Goal: Task Accomplishment & Management: Complete application form

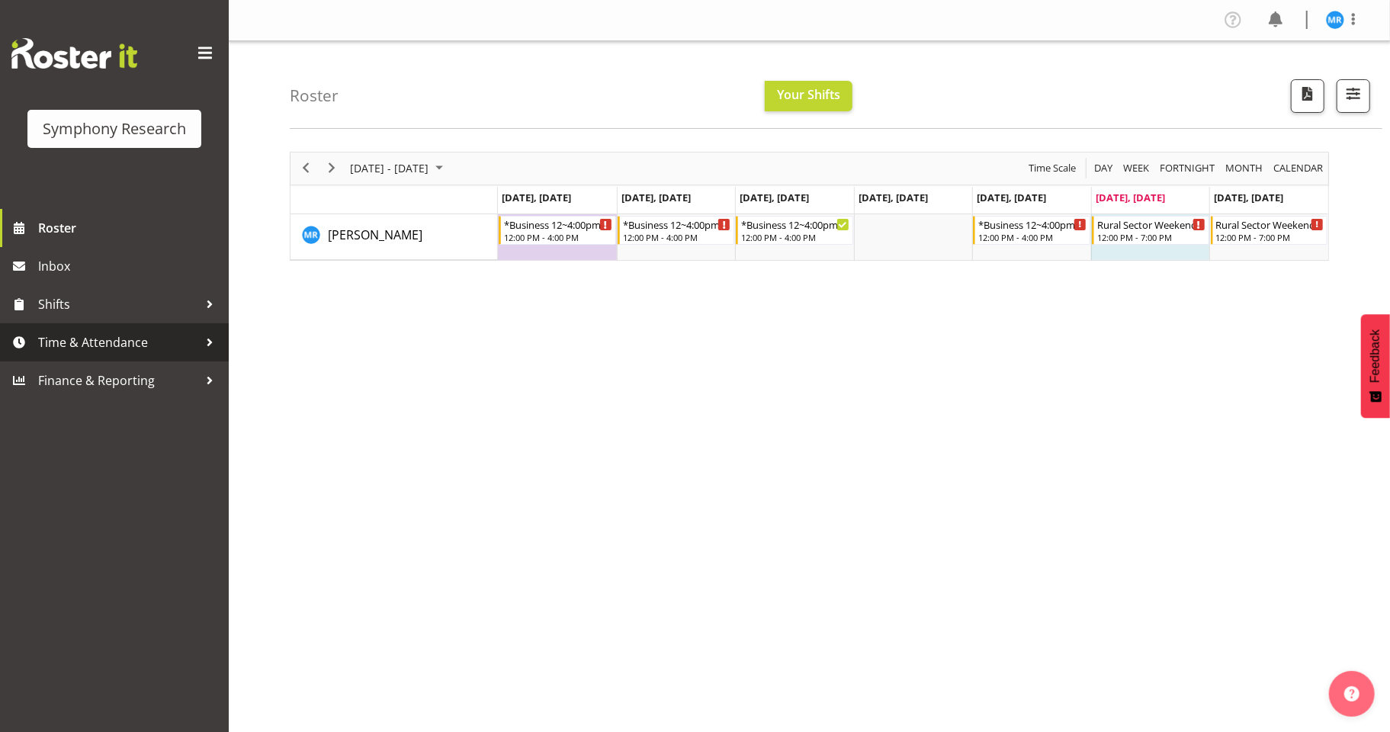
click at [132, 340] on span "Time & Attendance" at bounding box center [118, 342] width 160 height 23
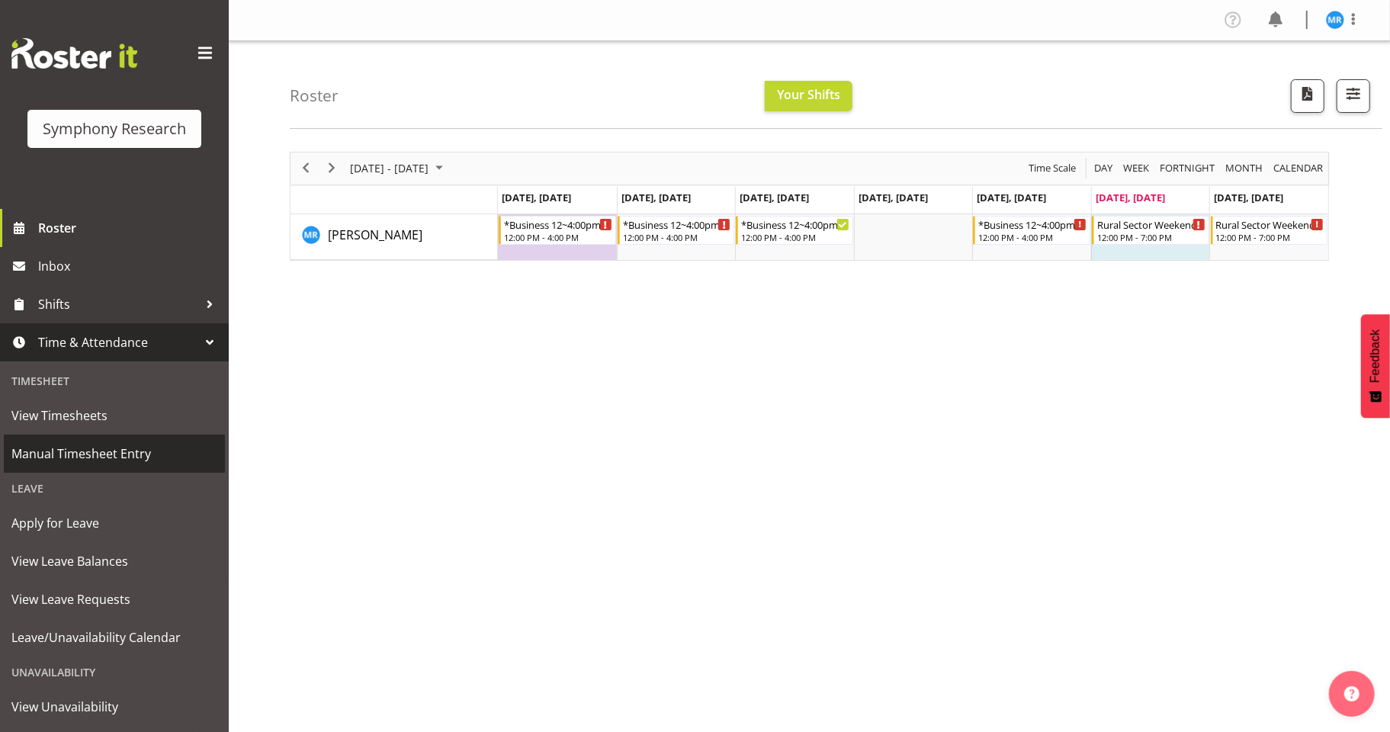
click at [89, 456] on span "Manual Timesheet Entry" at bounding box center [114, 453] width 206 height 23
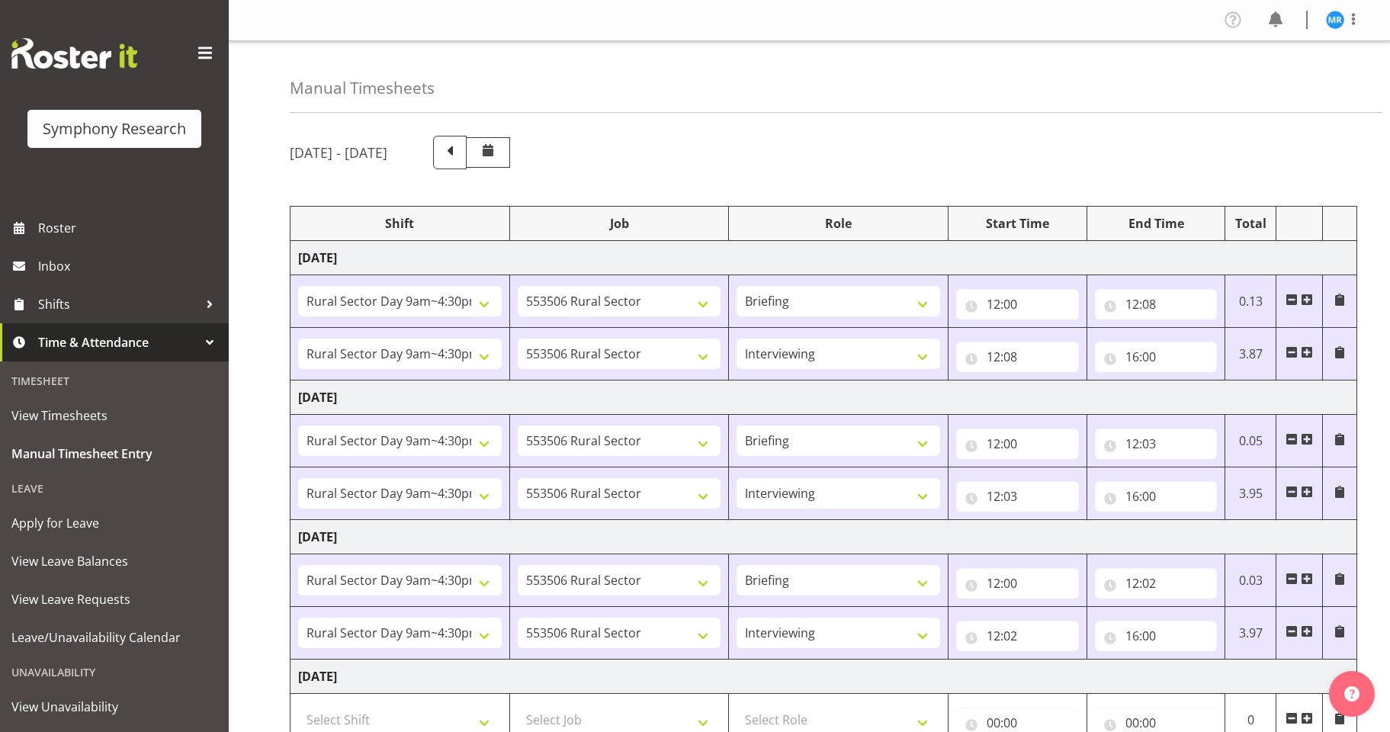
select select "81561"
select select "10587"
select select "81561"
select select "10587"
select select "47"
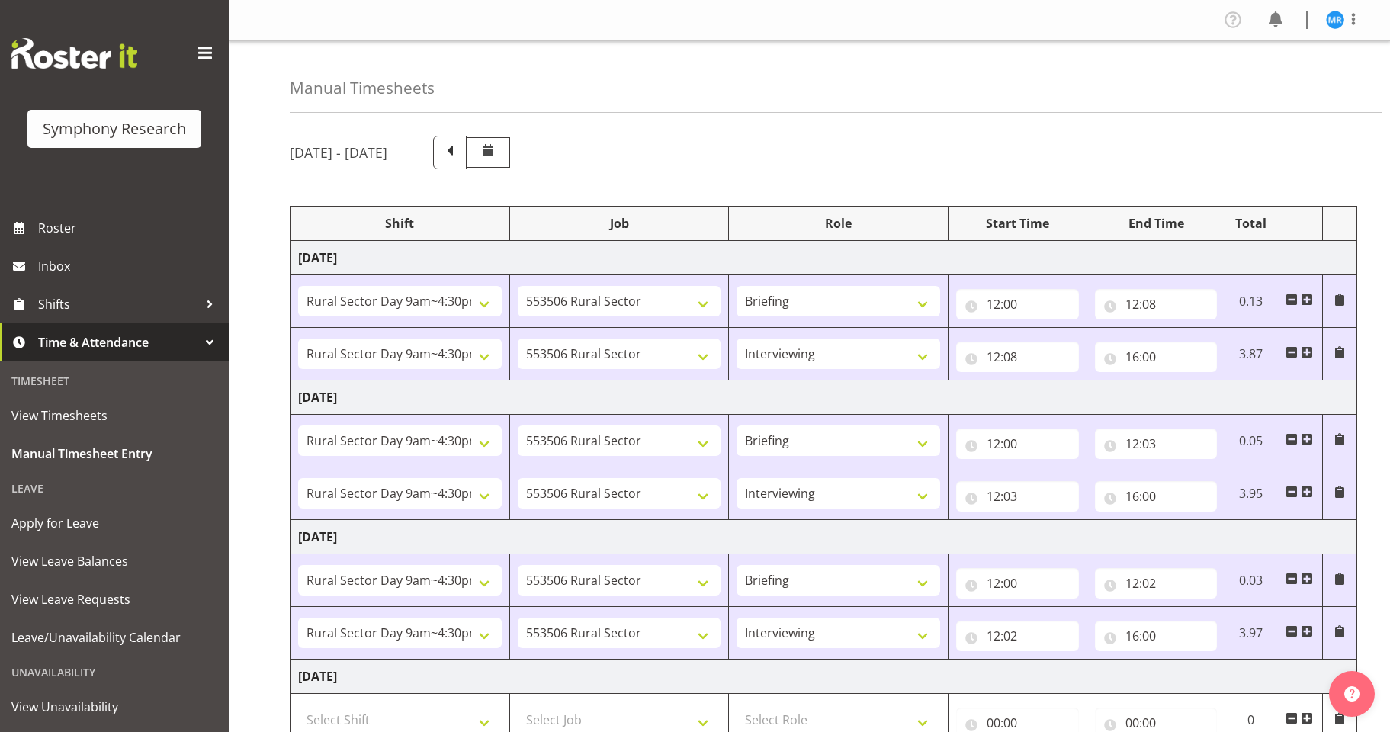
select select "81561"
select select "10587"
select select "81561"
select select "10587"
select select "47"
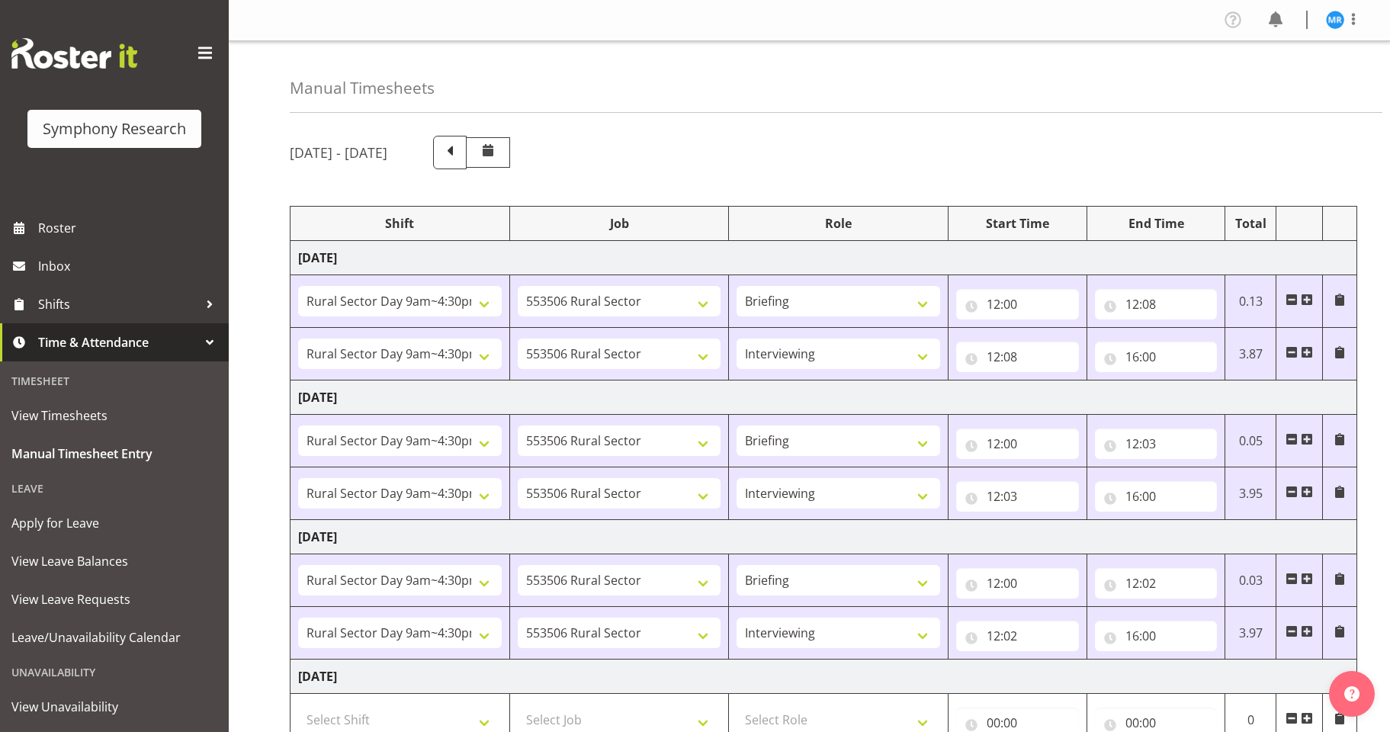
select select "81561"
select select "10587"
select select "81561"
select select "10587"
select select "47"
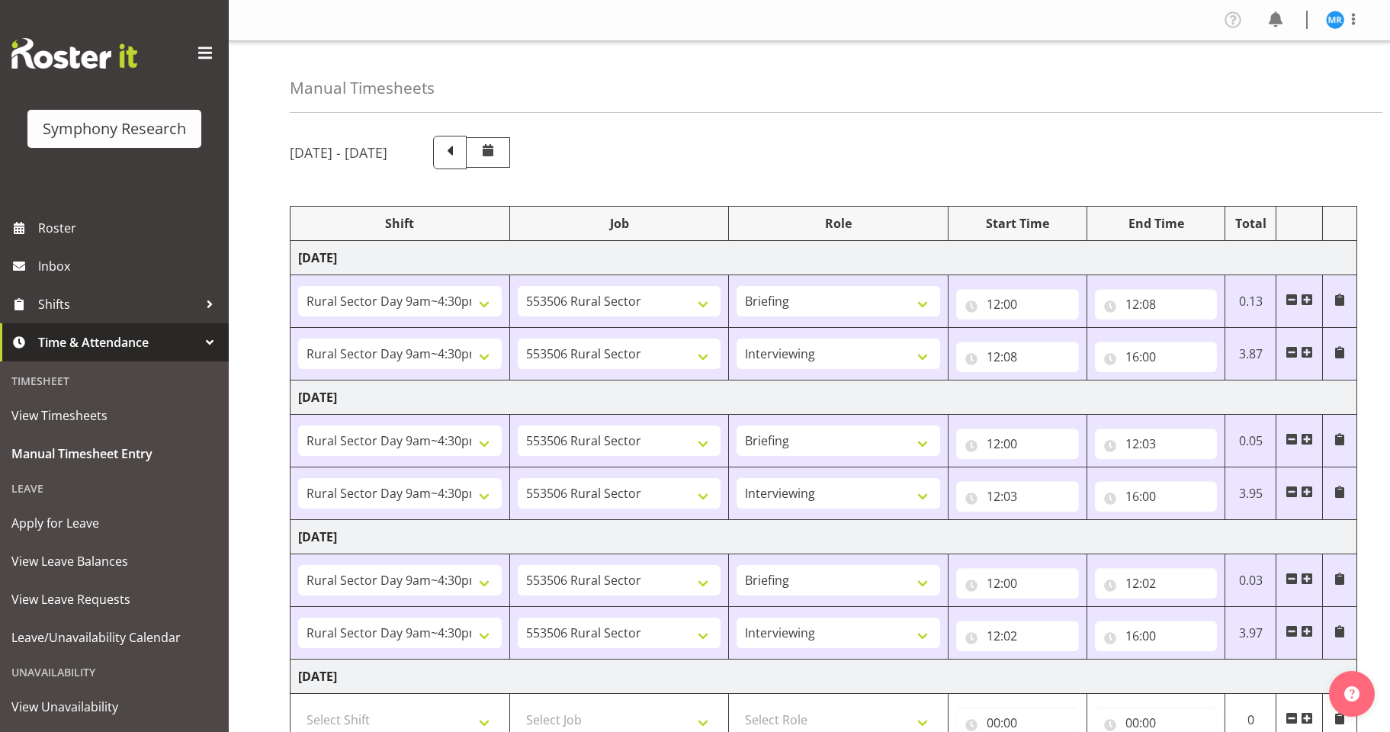
select select "81561"
select select "10587"
select select "81561"
select select "10587"
select select "47"
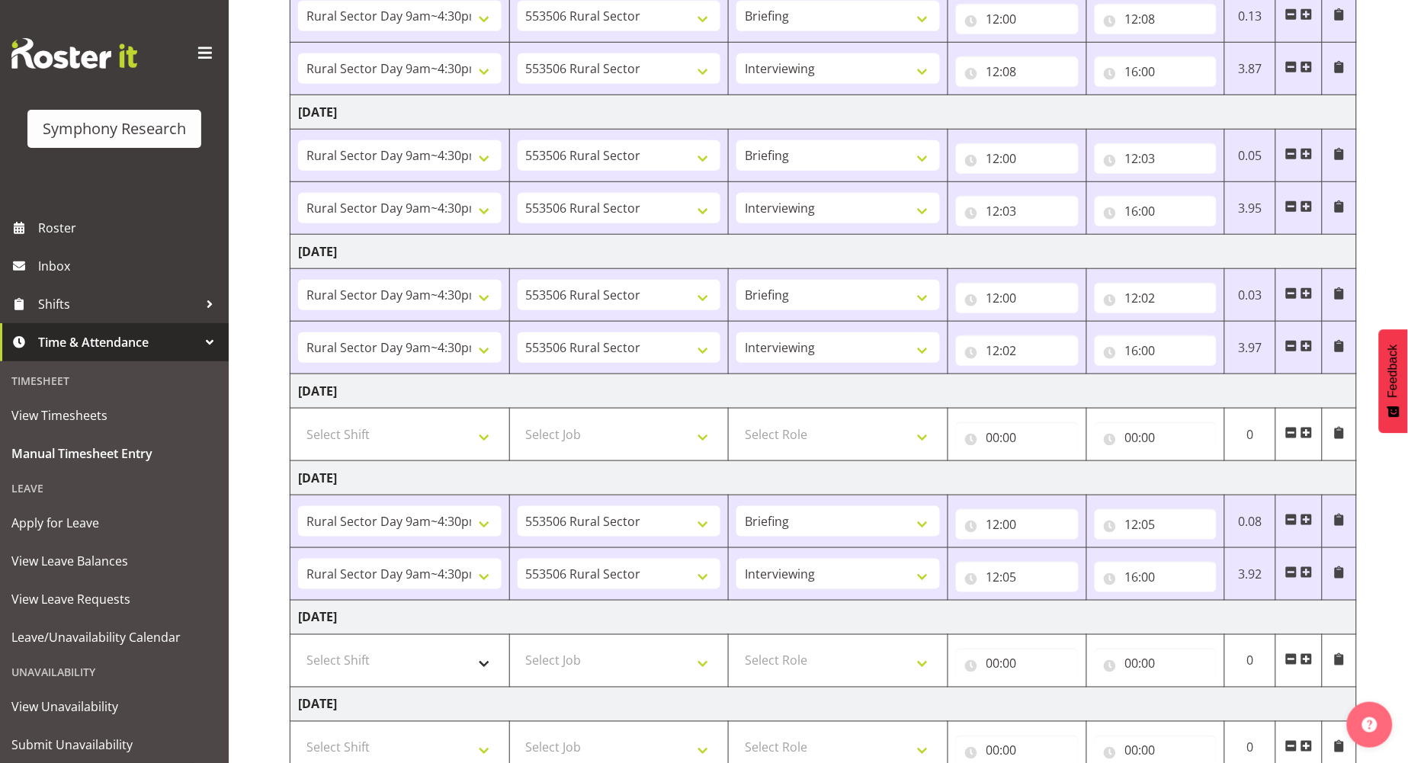
scroll to position [310, 0]
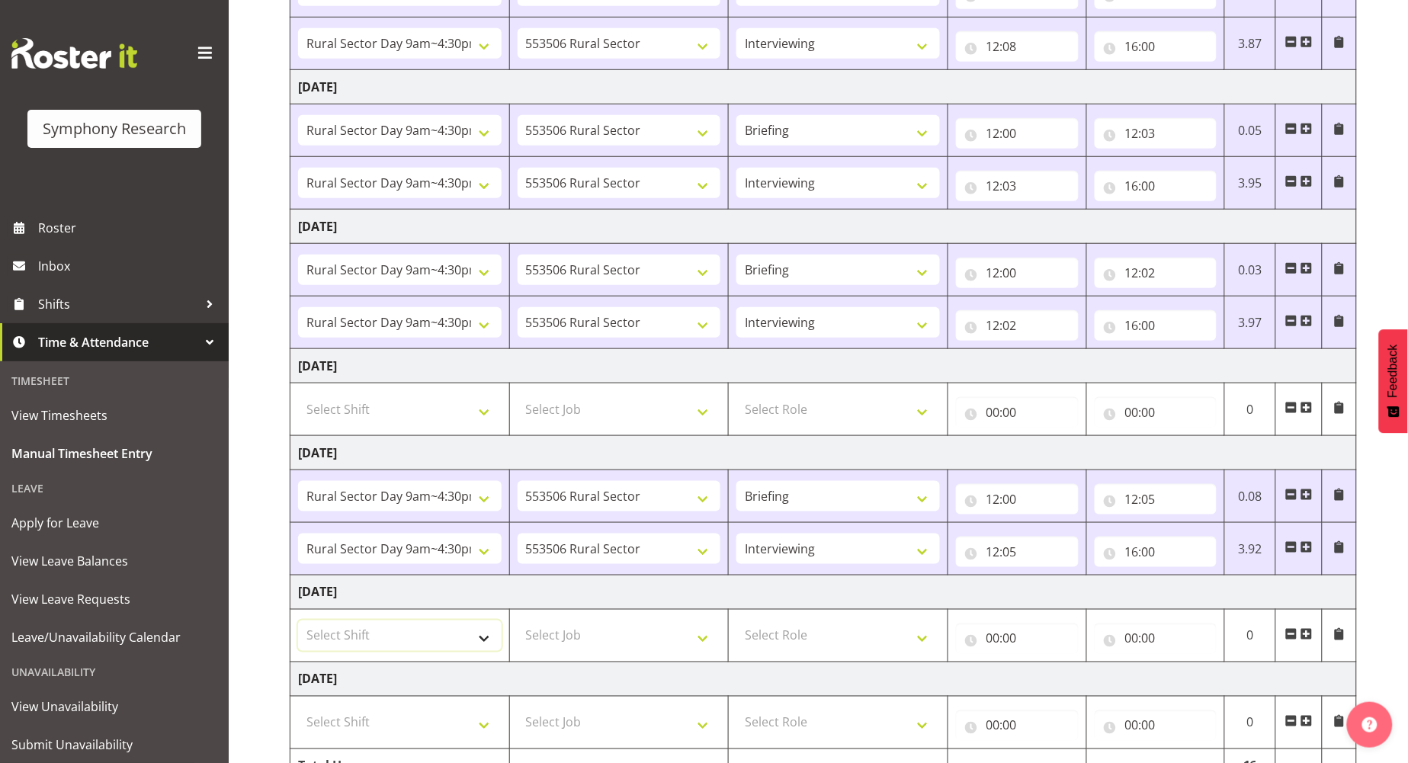
click at [489, 631] on select "Select Shift !!Weekend Residential (Roster IT Shift Label) *Business 9/10am ~ 4…" at bounding box center [400, 636] width 204 height 31
select select "81299"
click at [298, 621] on select "Select Shift !!Weekend Residential (Roster IT Shift Label) *Business 9/10am ~ 4…" at bounding box center [400, 636] width 204 height 31
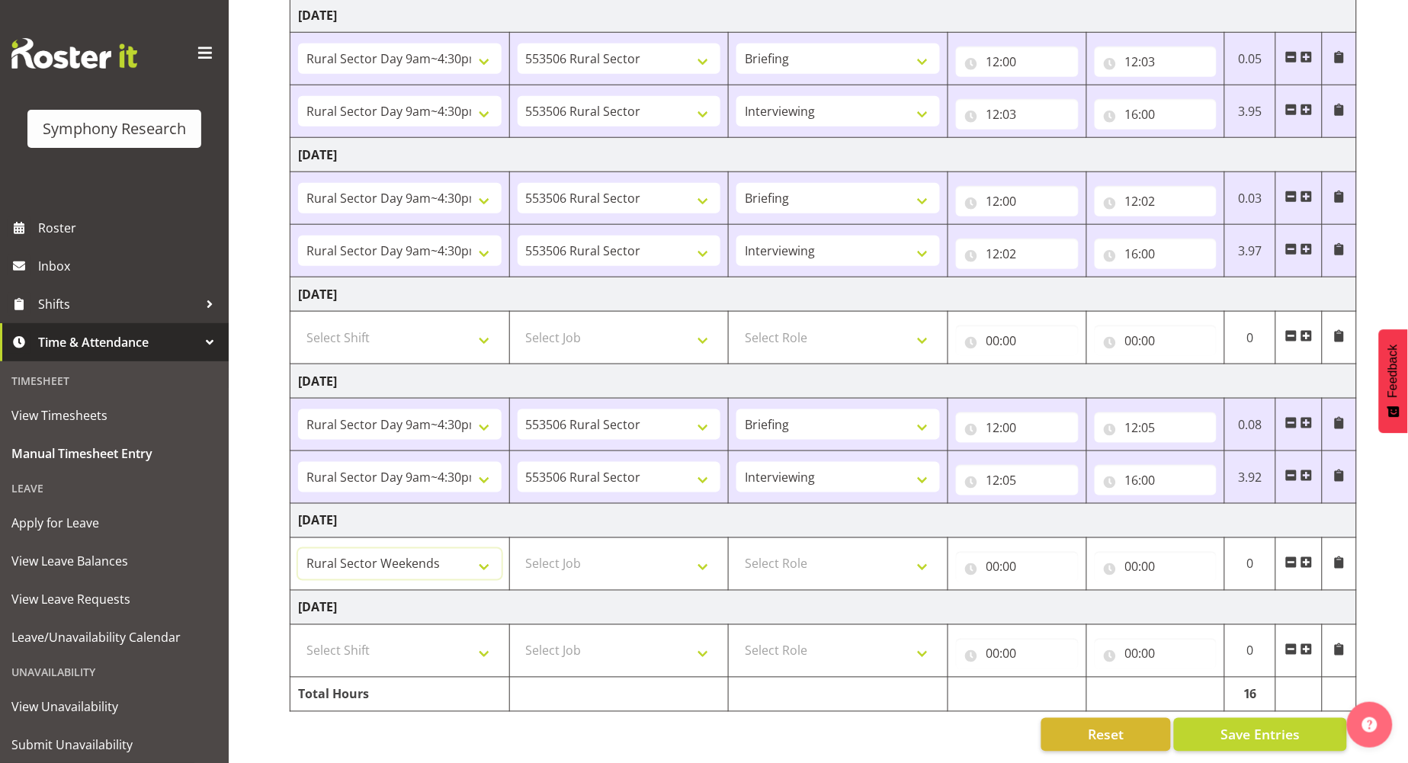
scroll to position [398, 0]
click at [1310, 557] on span at bounding box center [1307, 563] width 12 height 12
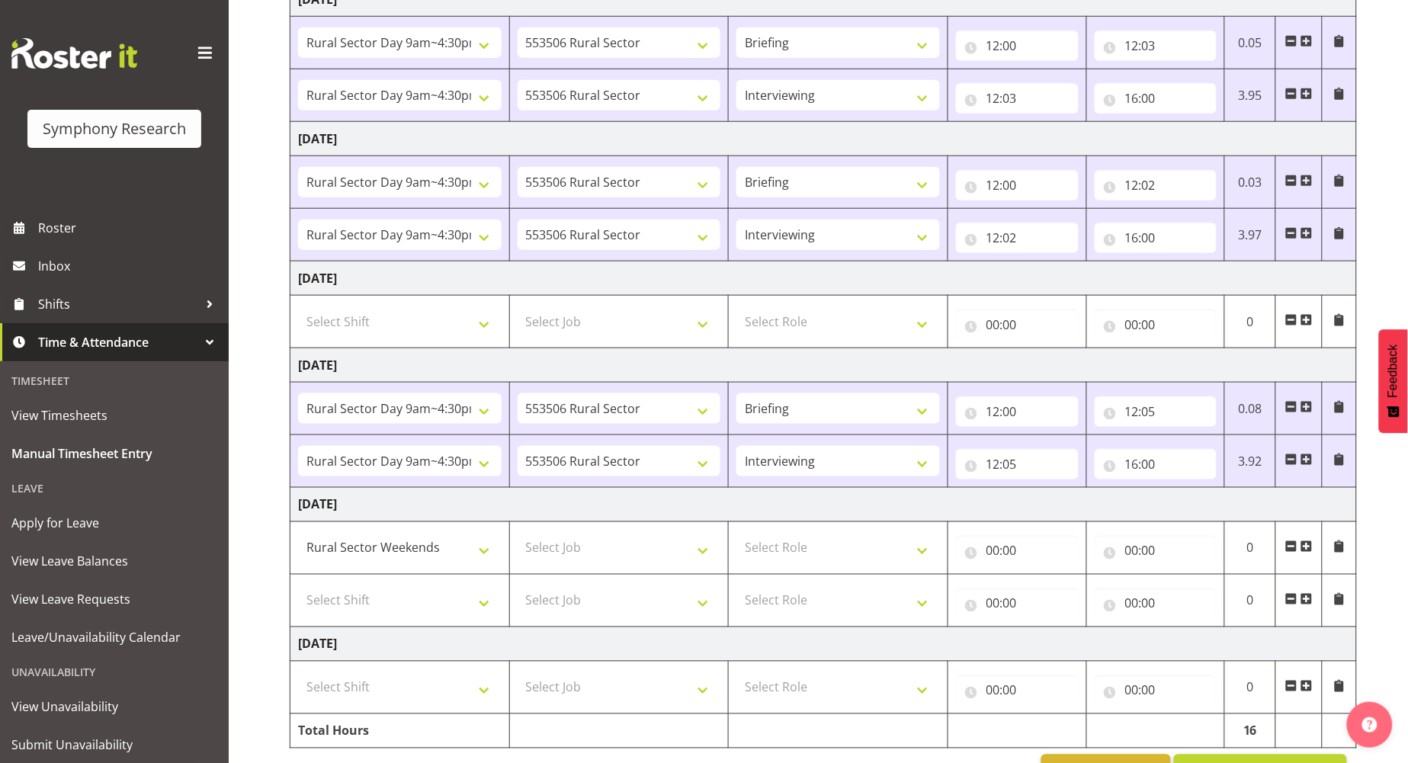
click at [1310, 547] on span at bounding box center [1307, 547] width 12 height 12
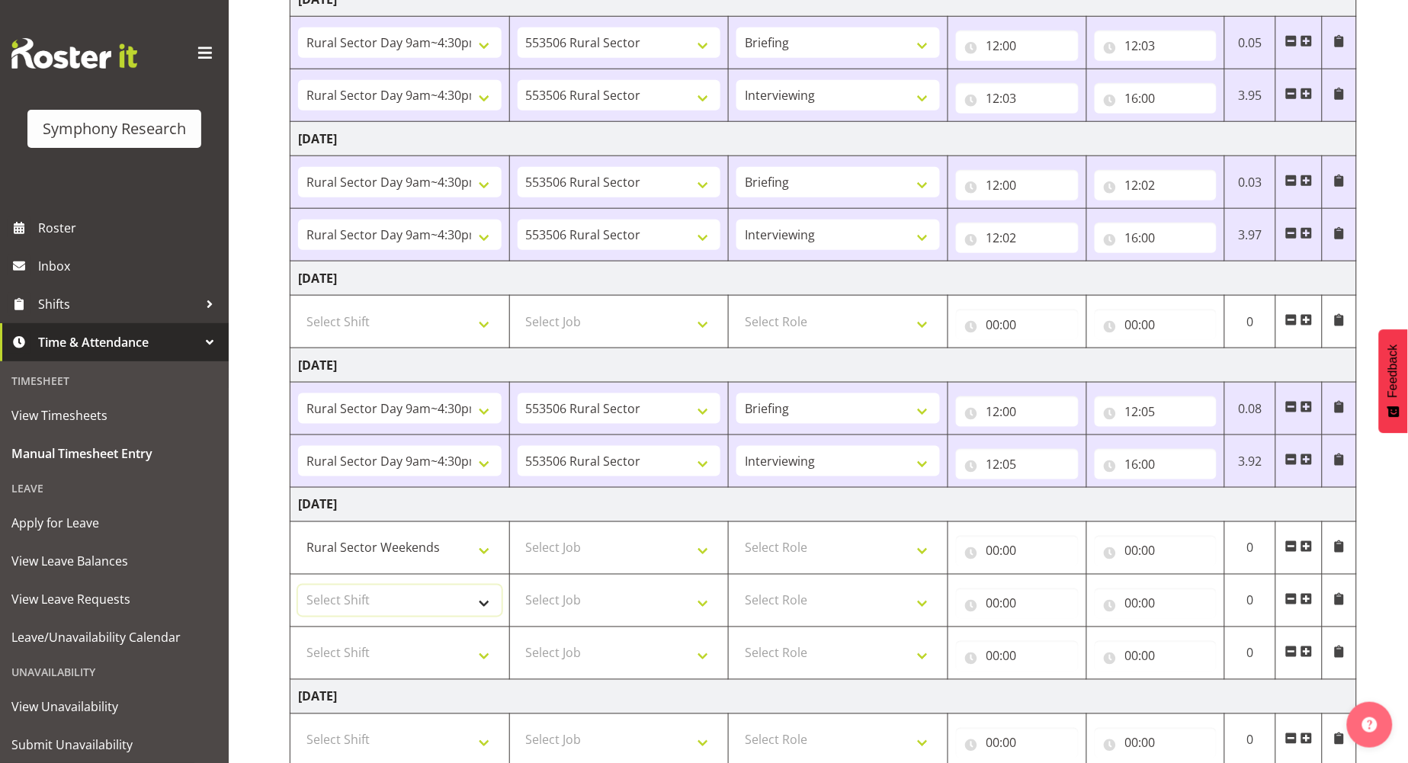
click at [486, 611] on select "Select Shift !!Weekend Residential (Roster IT Shift Label) *Business 9/10am ~ 4…" at bounding box center [400, 601] width 204 height 31
select select "81299"
click at [298, 587] on select "Select Shift !!Weekend Residential (Roster IT Shift Label) *Business 9/10am ~ 4…" at bounding box center [400, 601] width 204 height 31
click at [466, 653] on select "Select Shift !!Weekend Residential (Roster IT Shift Label) *Business 9/10am ~ 4…" at bounding box center [400, 653] width 204 height 31
select select "81299"
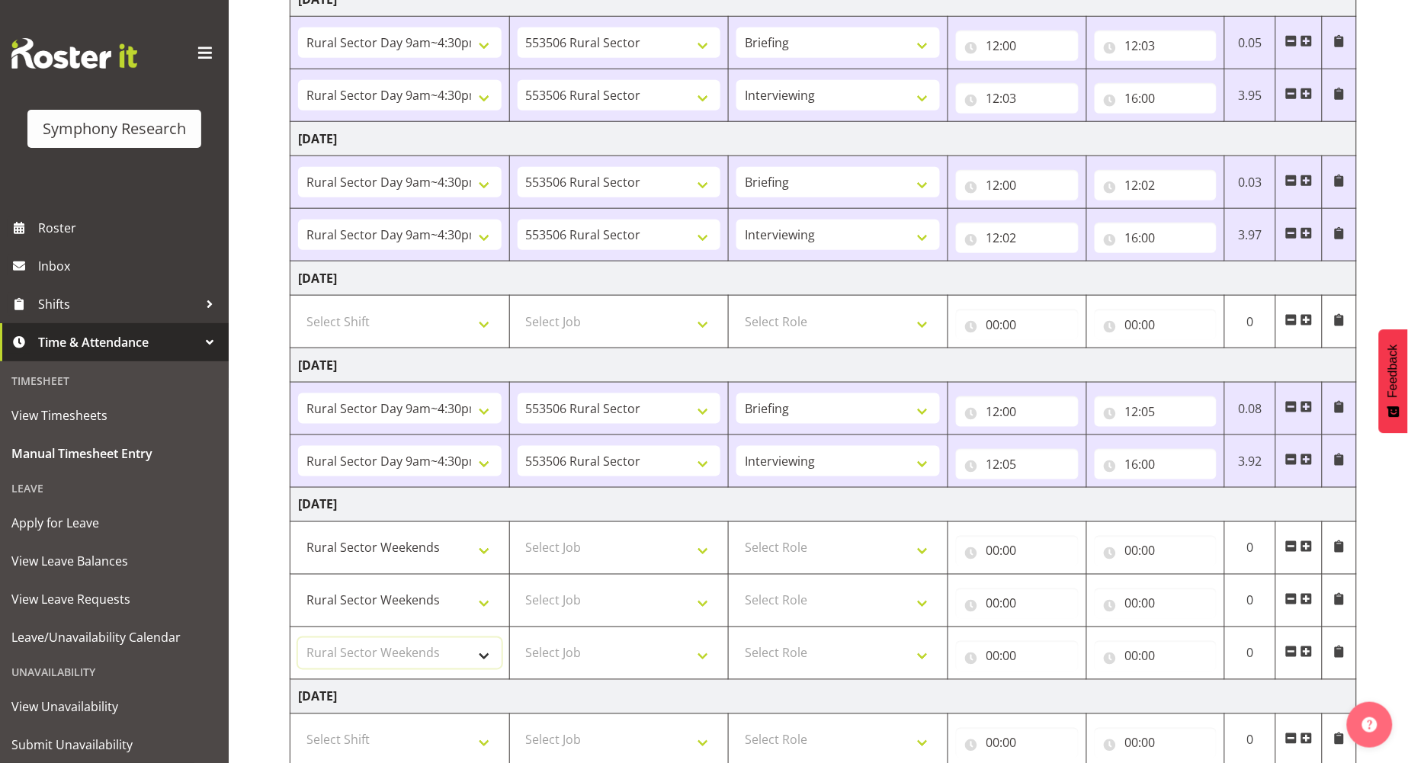
click at [298, 640] on select "Select Shift !!Weekend Residential (Roster IT Shift Label) *Business 9/10am ~ 4…" at bounding box center [400, 653] width 204 height 31
click at [695, 551] on select "Select Job 550060 IF Admin 553492 World Poll Aus Wave 2 Main 2025 553493 World …" at bounding box center [620, 548] width 204 height 31
select select "10587"
click at [518, 535] on select "Select Job 550060 IF Admin 553492 World Poll Aus Wave 2 Main 2025 553493 World …" at bounding box center [620, 548] width 204 height 31
click at [666, 610] on select "Select Job 550060 IF Admin 553492 World Poll Aus Wave 2 Main 2025 553493 World …" at bounding box center [620, 601] width 204 height 31
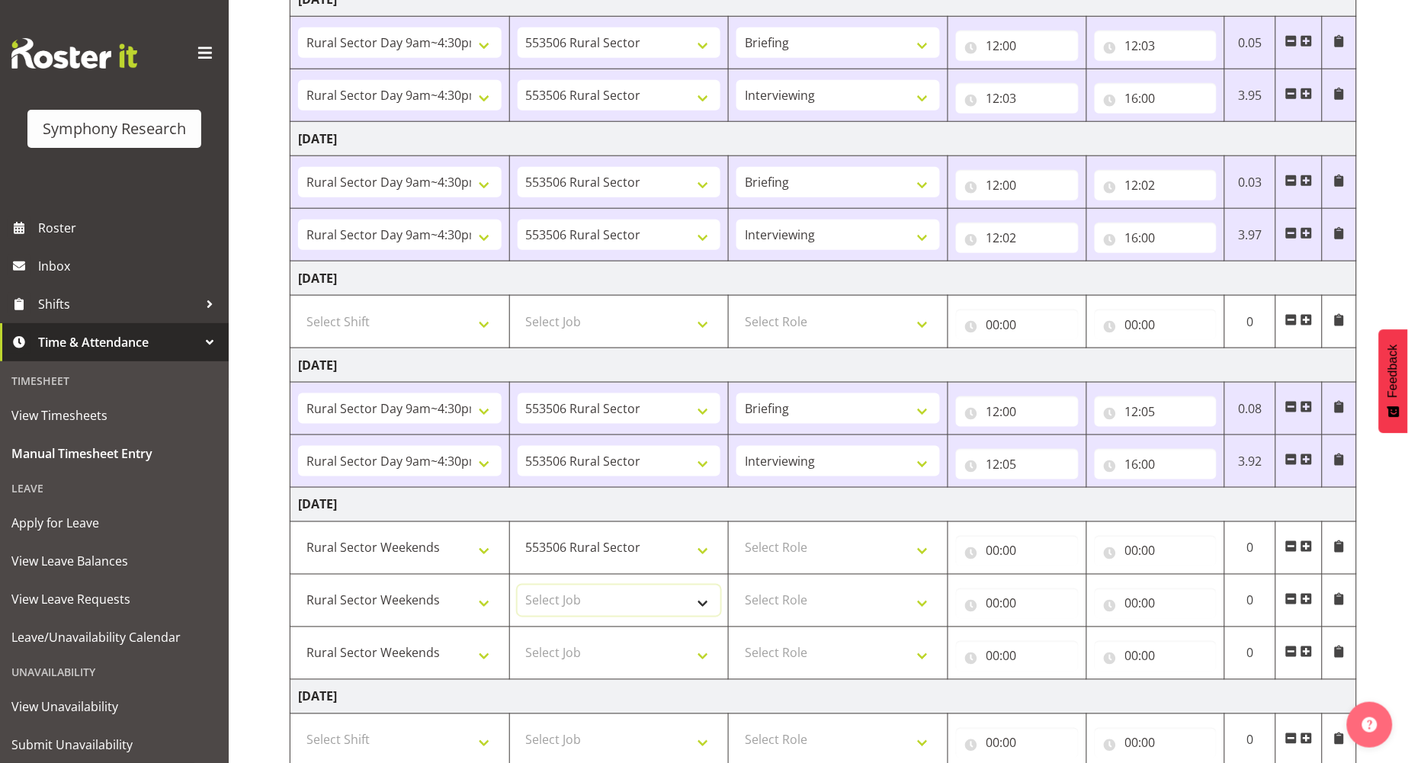
select select "10587"
click at [518, 587] on select "Select Job 550060 IF Admin 553492 World Poll Aus Wave 2 Main 2025 553493 World …" at bounding box center [620, 601] width 204 height 31
click at [629, 664] on select "Select Job 550060 IF Admin 553492 World Poll Aus Wave 2 Main 2025 553493 World …" at bounding box center [620, 653] width 204 height 31
select select "10587"
click at [518, 640] on select "Select Job 550060 IF Admin 553492 World Poll Aus Wave 2 Main 2025 553493 World …" at bounding box center [620, 653] width 204 height 31
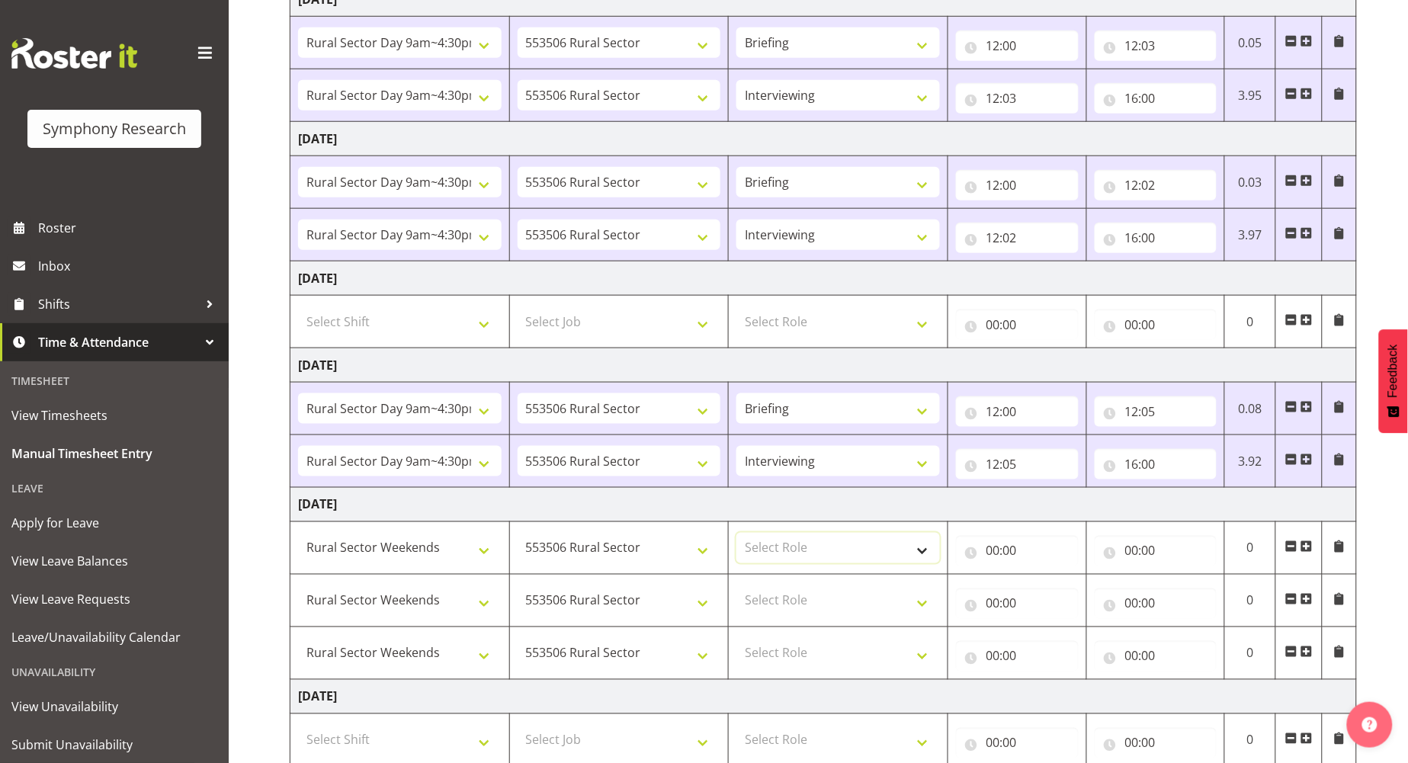
click at [833, 546] on select "Select Role Briefing Interviewing" at bounding box center [839, 548] width 204 height 31
select select "297"
click at [737, 535] on select "Select Role Briefing Interviewing" at bounding box center [839, 548] width 204 height 31
click at [836, 608] on select "Select Role Briefing Interviewing" at bounding box center [839, 601] width 204 height 31
select select "47"
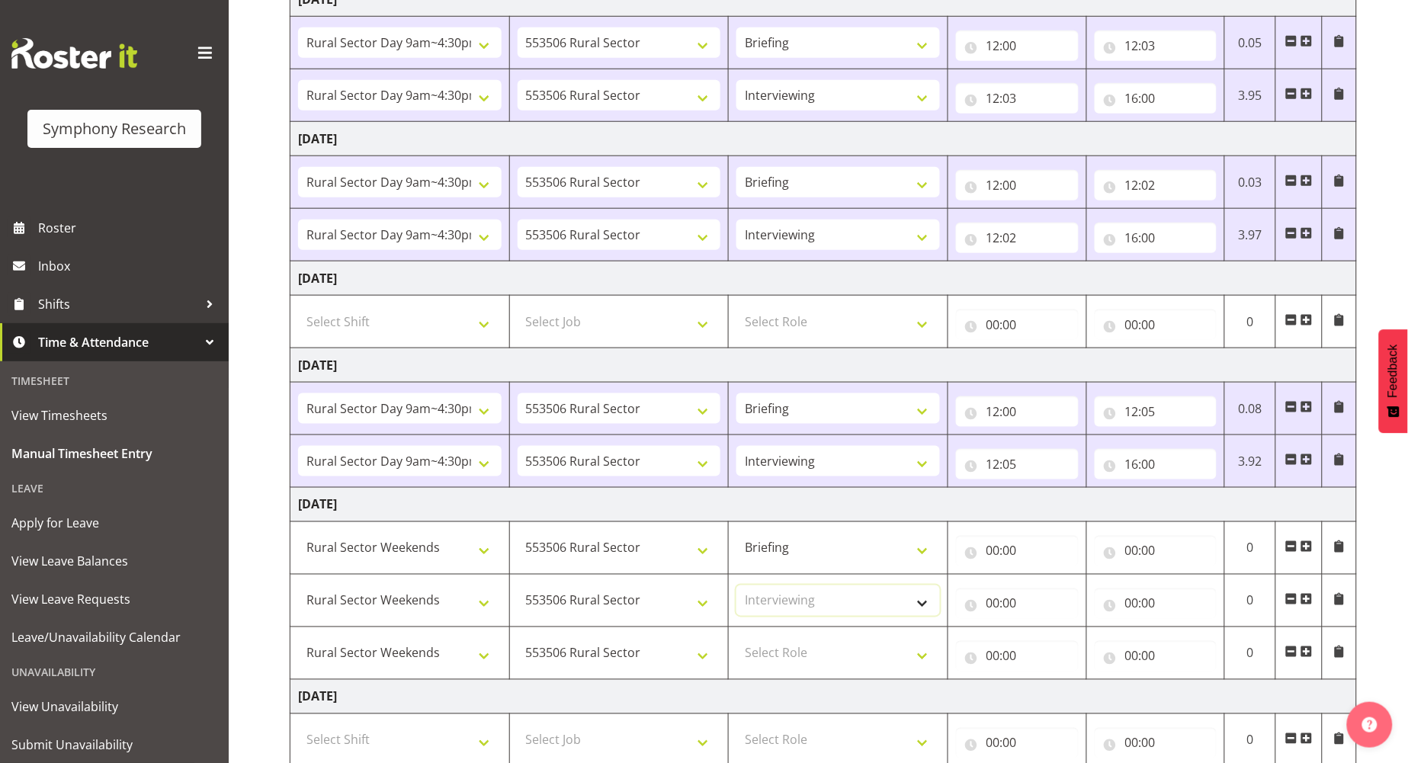
click at [737, 587] on select "Select Role Briefing Interviewing" at bounding box center [839, 601] width 204 height 31
click at [833, 652] on select "Select Role Briefing Interviewing" at bounding box center [839, 653] width 204 height 31
select select "47"
click at [737, 640] on select "Select Role Briefing Interviewing" at bounding box center [839, 653] width 204 height 31
click at [996, 547] on input "00:00" at bounding box center [1017, 551] width 123 height 31
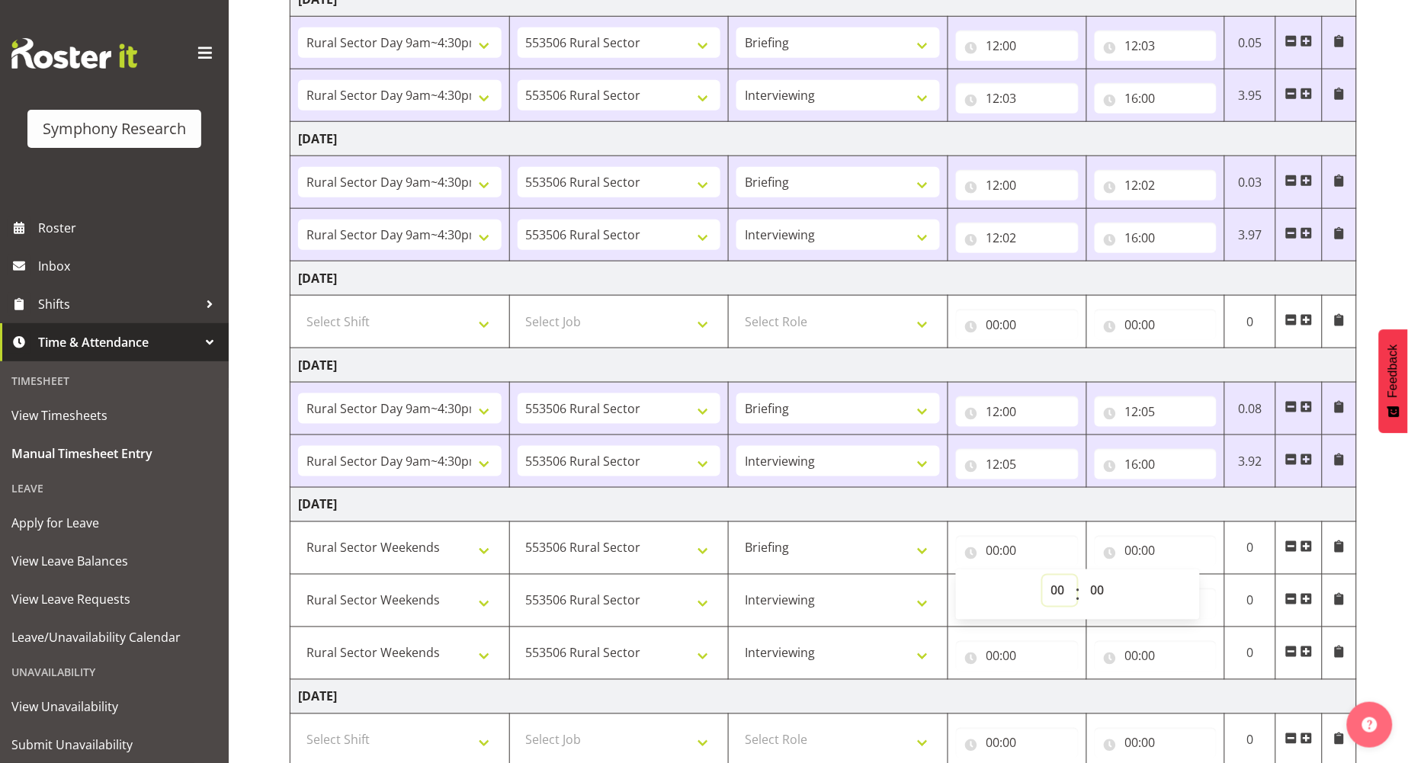
click at [1055, 592] on select "00 01 02 03 04 05 06 07 08 09 10 11 12 13 14 15 16 17 18 19 20 21 22 23" at bounding box center [1060, 591] width 34 height 31
select select "12"
click at [1043, 577] on select "00 01 02 03 04 05 06 07 08 09 10 11 12 13 14 15 16 17 18 19 20 21 22 23" at bounding box center [1060, 591] width 34 height 31
type input "12:00"
click at [1149, 512] on td "[DATE]" at bounding box center [824, 505] width 1067 height 34
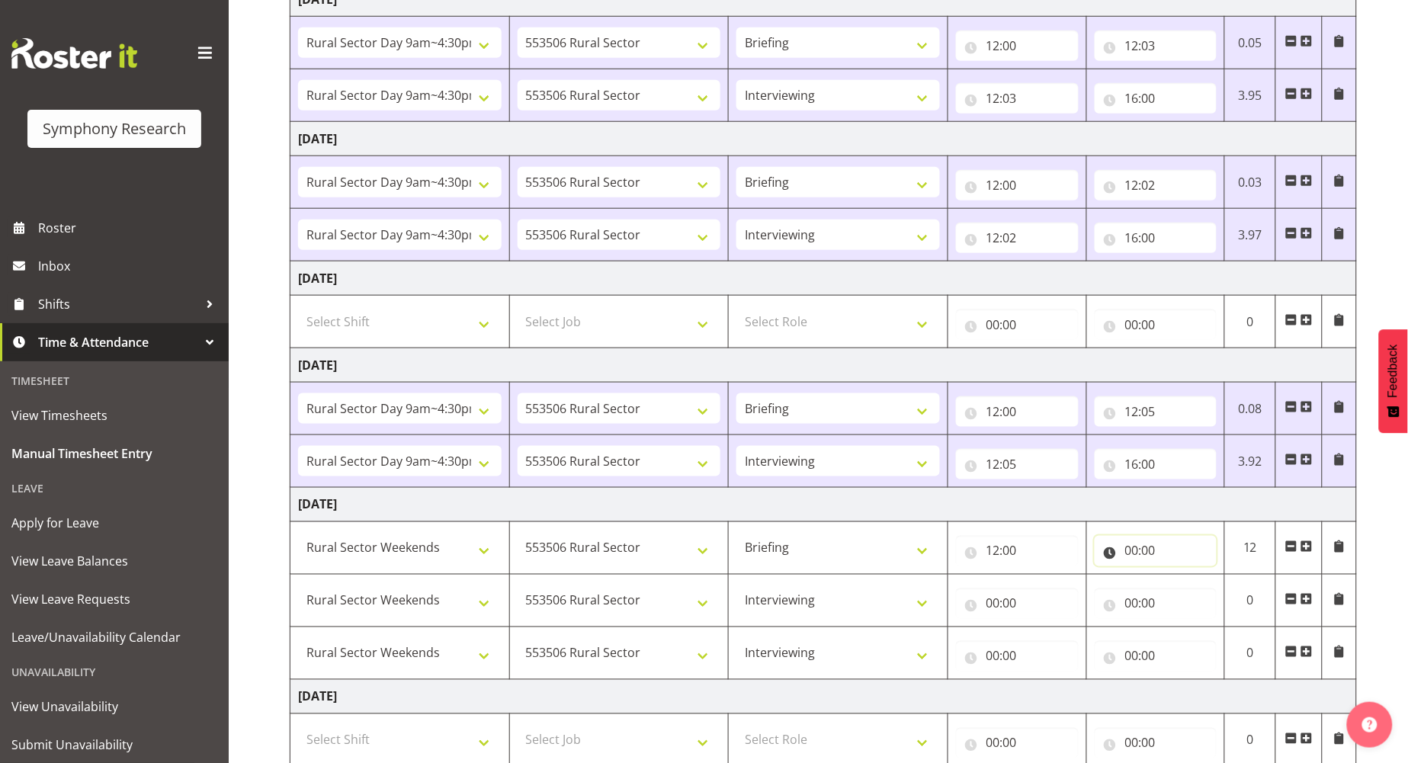
click at [1126, 554] on input "00:00" at bounding box center [1156, 551] width 123 height 31
click at [1191, 584] on select "00 01 02 03 04 05 06 07 08 09 10 11 12 13 14 15 16 17 18 19 20 21 22 23" at bounding box center [1199, 591] width 34 height 31
select select "12"
click at [1182, 577] on select "00 01 02 03 04 05 06 07 08 09 10 11 12 13 14 15 16 17 18 19 20 21 22 23" at bounding box center [1199, 591] width 34 height 31
type input "12:00"
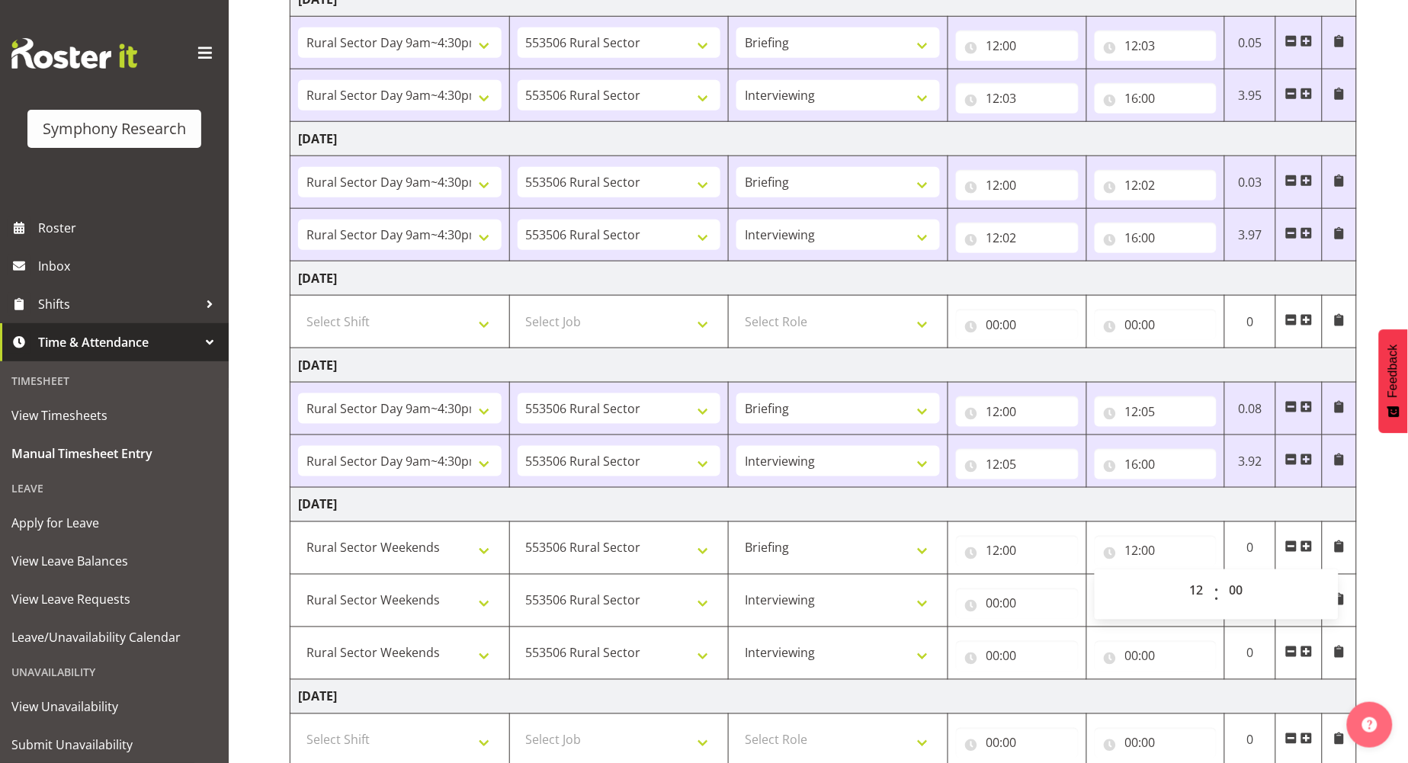
click at [1116, 490] on td "[DATE]" at bounding box center [824, 505] width 1067 height 34
click at [1150, 557] on input "12:00" at bounding box center [1156, 551] width 123 height 31
click at [1232, 588] on select "00 01 02 03 04 05 06 07 08 09 10 11 12 13 14 15 16 17 18 19 20 21 22 23 24 25 2…" at bounding box center [1239, 591] width 34 height 31
select select "5"
click at [1222, 577] on select "00 01 02 03 04 05 06 07 08 09 10 11 12 13 14 15 16 17 18 19 20 21 22 23 24 25 2…" at bounding box center [1239, 591] width 34 height 31
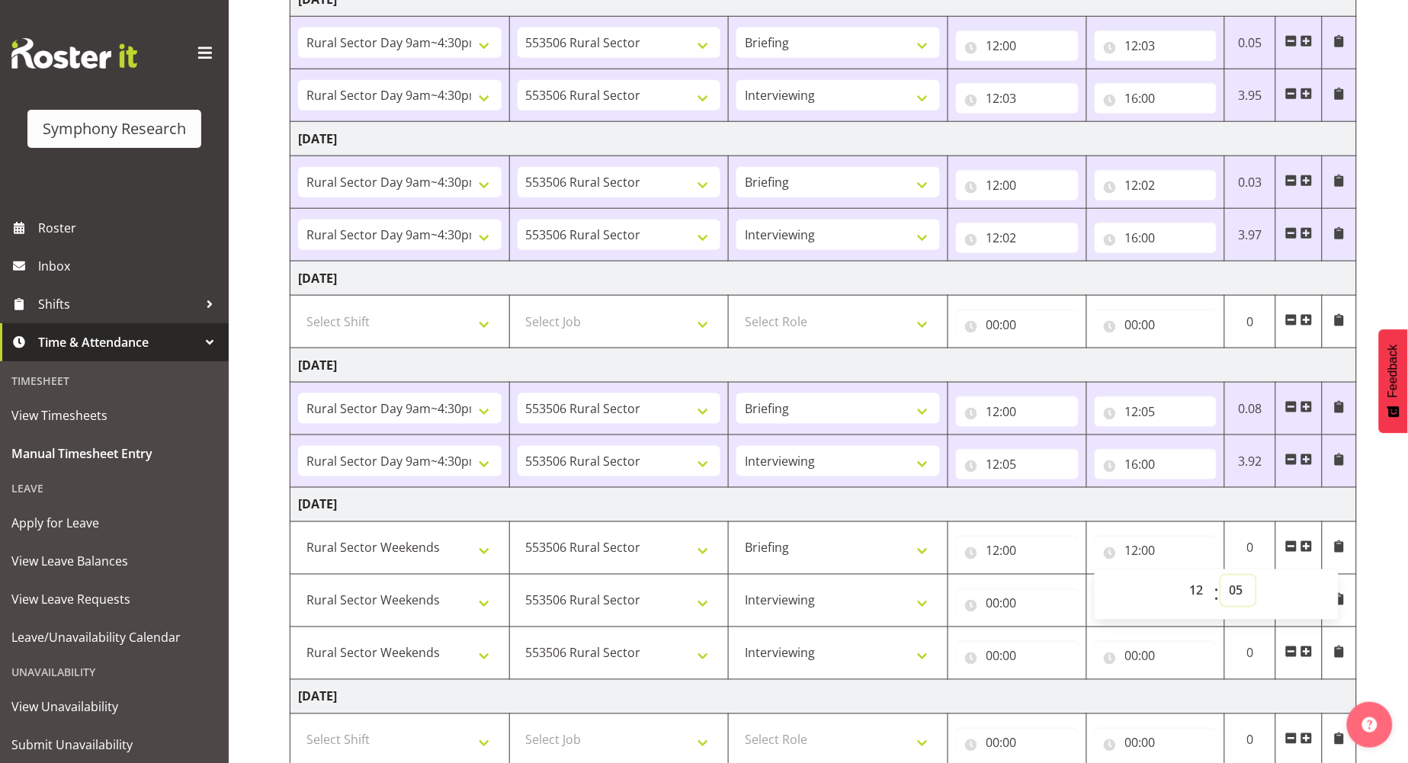
type input "12:05"
click at [1389, 506] on div "[DATE] - [DATE] Shift Job Role Start Time End Time Total [DATE] !!Weekend Resid…" at bounding box center [849, 289] width 1119 height 1126
click at [987, 603] on input "00:00" at bounding box center [1017, 604] width 123 height 31
click at [1049, 645] on select "00 01 02 03 04 05 06 07 08 09 10 11 12 13 14 15 16 17 18 19 20 21 22 23" at bounding box center [1060, 643] width 34 height 31
select select "12"
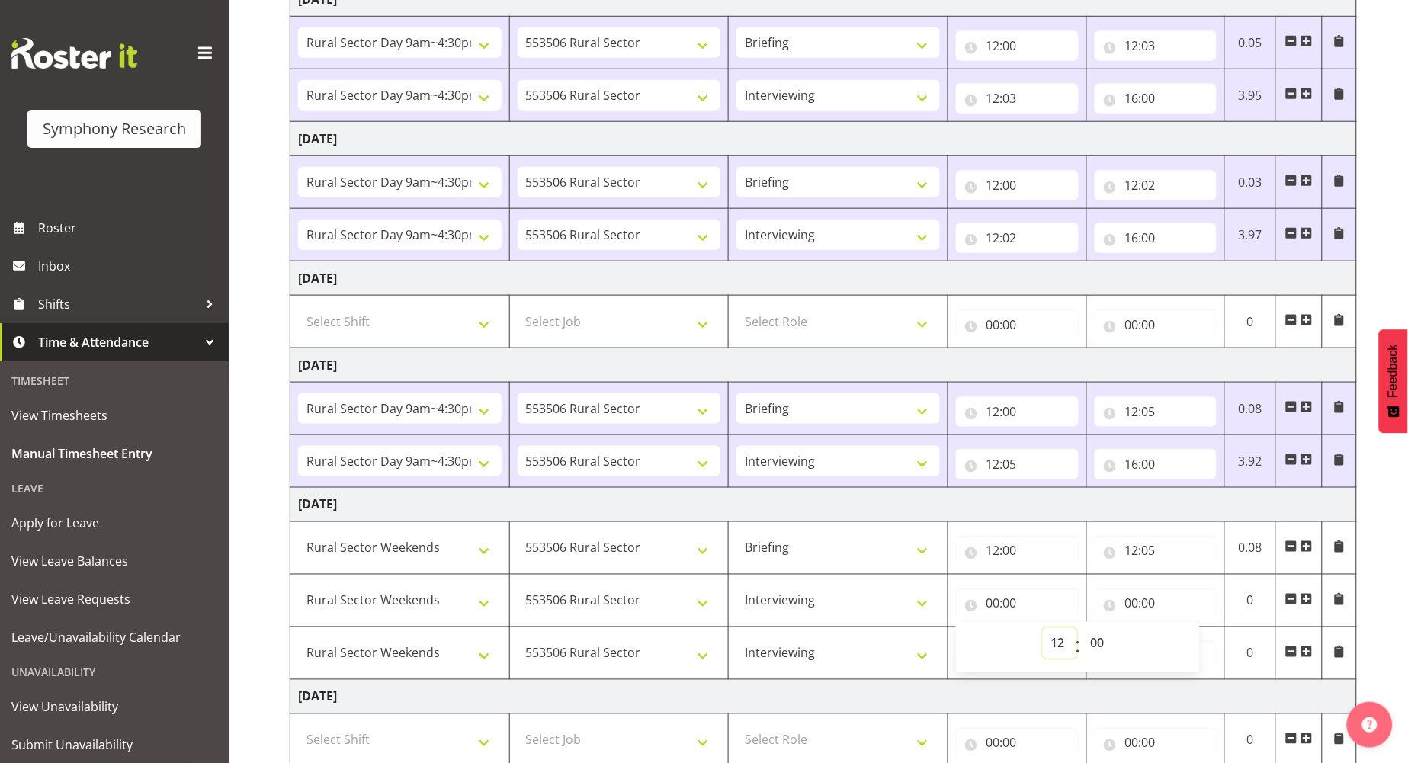
click at [1043, 630] on select "00 01 02 03 04 05 06 07 08 09 10 11 12 13 14 15 16 17 18 19 20 21 22 23" at bounding box center [1060, 643] width 34 height 31
type input "12:00"
click at [1098, 637] on select "00 01 02 03 04 05 06 07 08 09 10 11 12 13 14 15 16 17 18 19 20 21 22 23 24 25 2…" at bounding box center [1100, 643] width 34 height 31
select select "5"
click at [1083, 630] on select "00 01 02 03 04 05 06 07 08 09 10 11 12 13 14 15 16 17 18 19 20 21 22 23 24 25 2…" at bounding box center [1100, 643] width 34 height 31
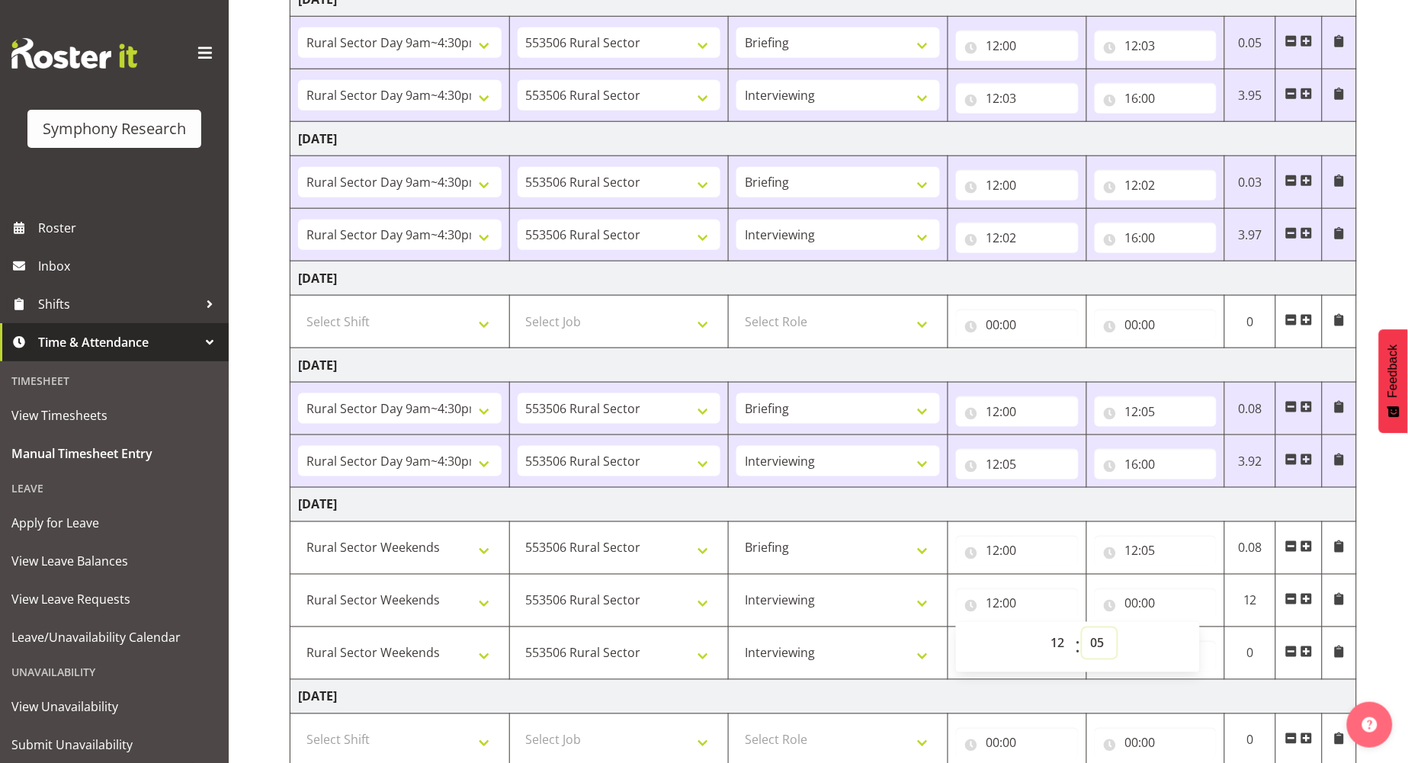
type input "12:05"
click at [1389, 547] on div "[DATE] - [DATE] Shift Job Role Start Time End Time Total [DATE] !!Weekend Resid…" at bounding box center [849, 289] width 1119 height 1126
click at [1130, 607] on input "00:00" at bounding box center [1156, 604] width 123 height 31
click at [1190, 644] on select "00 01 02 03 04 05 06 07 08 09 10 11 12 13 14 15 16 17 18 19 20 21 22 23" at bounding box center [1199, 643] width 34 height 31
select select "17"
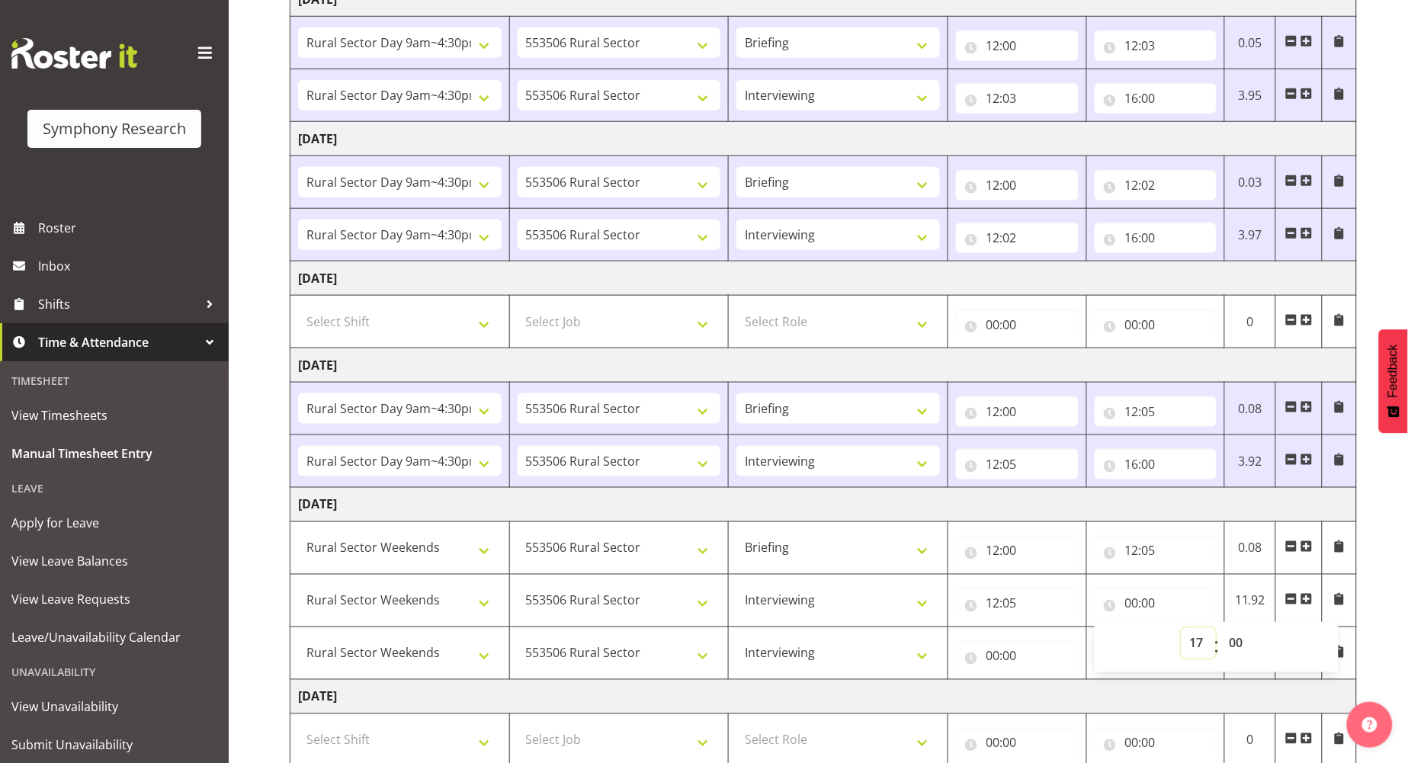
click at [1182, 630] on select "00 01 02 03 04 05 06 07 08 09 10 11 12 13 14 15 16 17 18 19 20 21 22 23" at bounding box center [1199, 643] width 34 height 31
type input "17:00"
drag, startPoint x: 1381, startPoint y: 582, endPoint x: 1313, endPoint y: 605, distance: 71.6
click at [1378, 585] on div "[DATE] - [DATE] Shift Job Role Start Time End Time Total [DATE] !!Weekend Resid…" at bounding box center [849, 289] width 1119 height 1126
click at [1156, 605] on input "17:00" at bounding box center [1156, 604] width 123 height 31
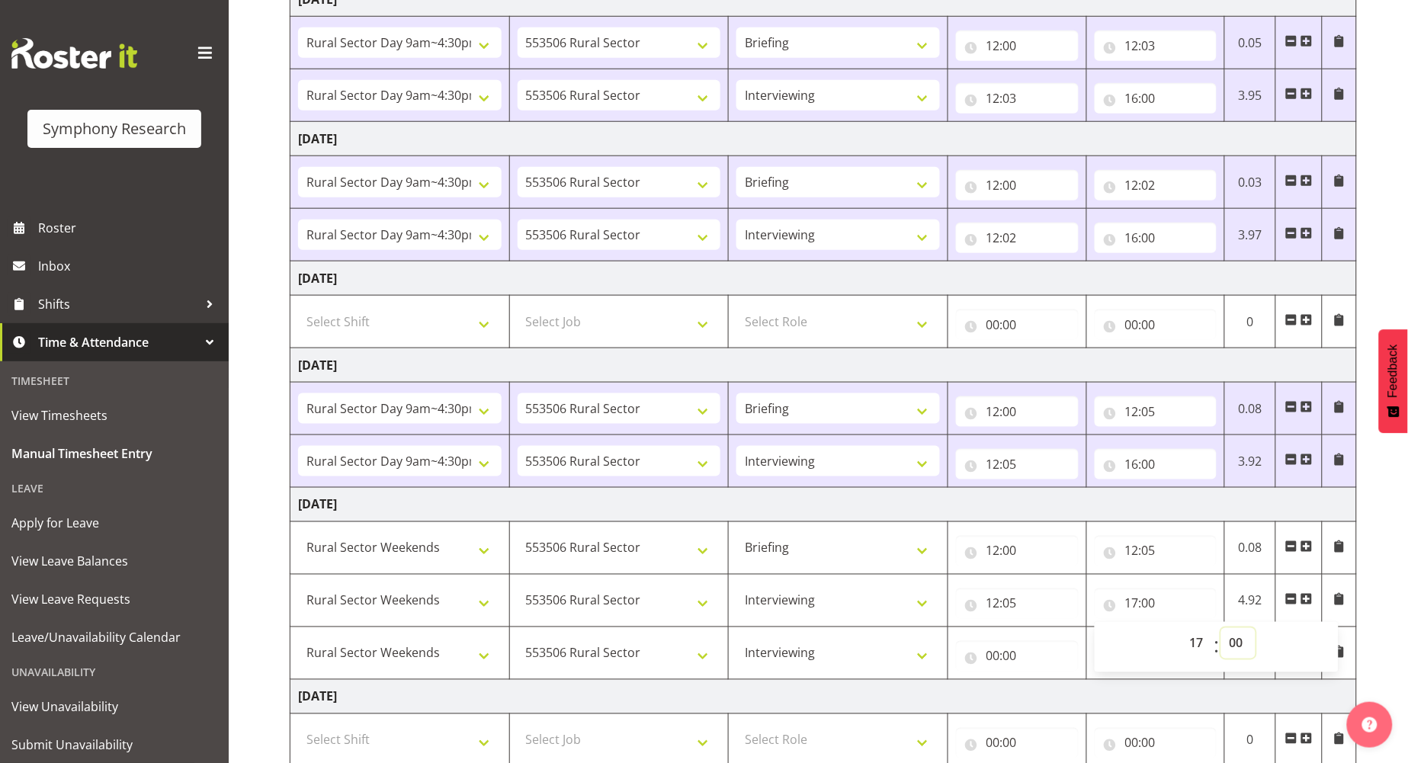
click at [1238, 642] on select "00 01 02 03 04 05 06 07 08 09 10 11 12 13 14 15 16 17 18 19 20 21 22 23 24 25 2…" at bounding box center [1239, 643] width 34 height 31
select select "30"
click at [1222, 630] on select "00 01 02 03 04 05 06 07 08 09 10 11 12 13 14 15 16 17 18 19 20 21 22 23 24 25 2…" at bounding box center [1239, 643] width 34 height 31
type input "17:30"
click at [1389, 543] on div "[DATE] - [DATE] Shift Job Role Start Time End Time Total [DATE] !!Weekend Resid…" at bounding box center [849, 289] width 1119 height 1126
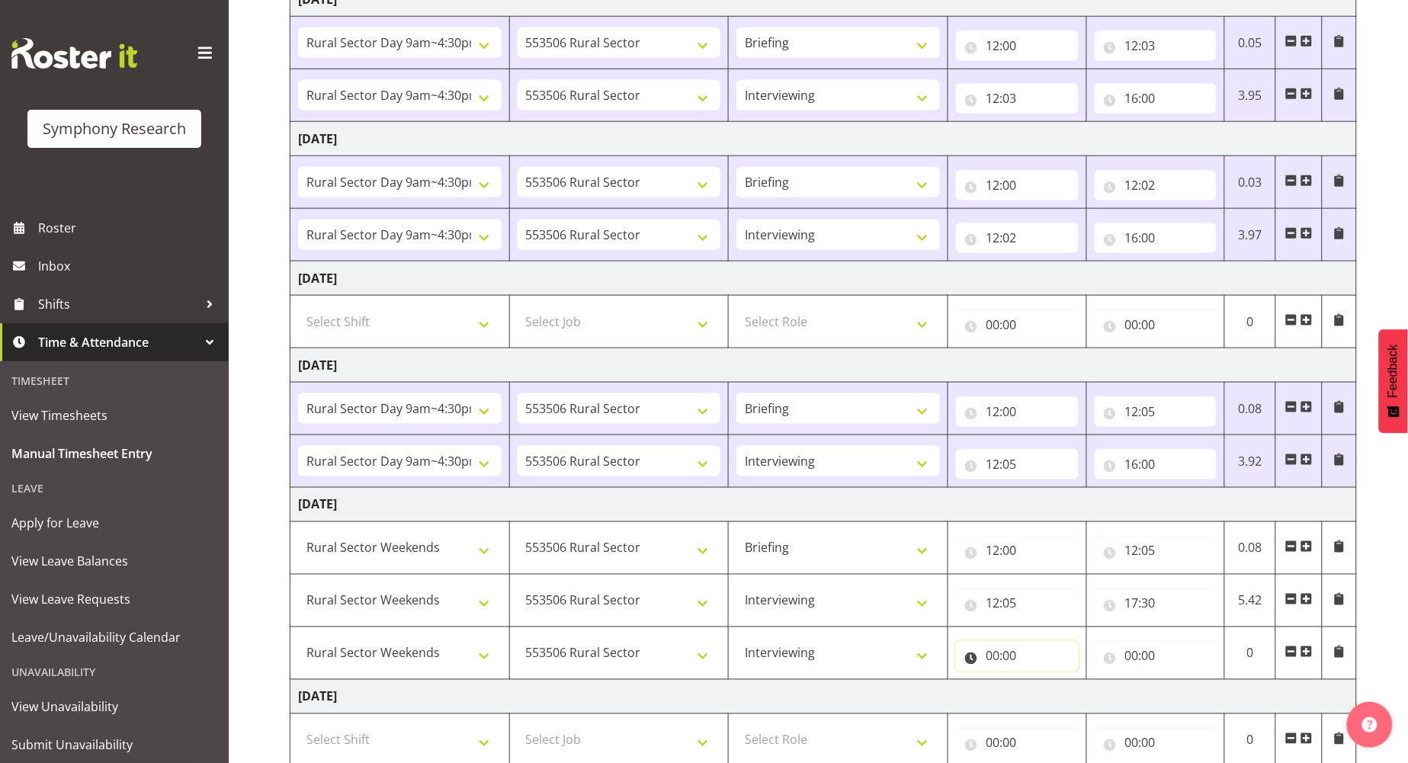
click at [991, 659] on input "00:00" at bounding box center [1017, 656] width 123 height 31
click at [1052, 695] on select "00 01 02 03 04 05 06 07 08 09 10 11 12 13 14 15 16 17 18 19 20 21 22 23" at bounding box center [1060, 696] width 34 height 31
select select "18"
click at [1043, 682] on select "00 01 02 03 04 05 06 07 08 09 10 11 12 13 14 15 16 17 18 19 20 21 22 23" at bounding box center [1060, 696] width 34 height 31
type input "18:00"
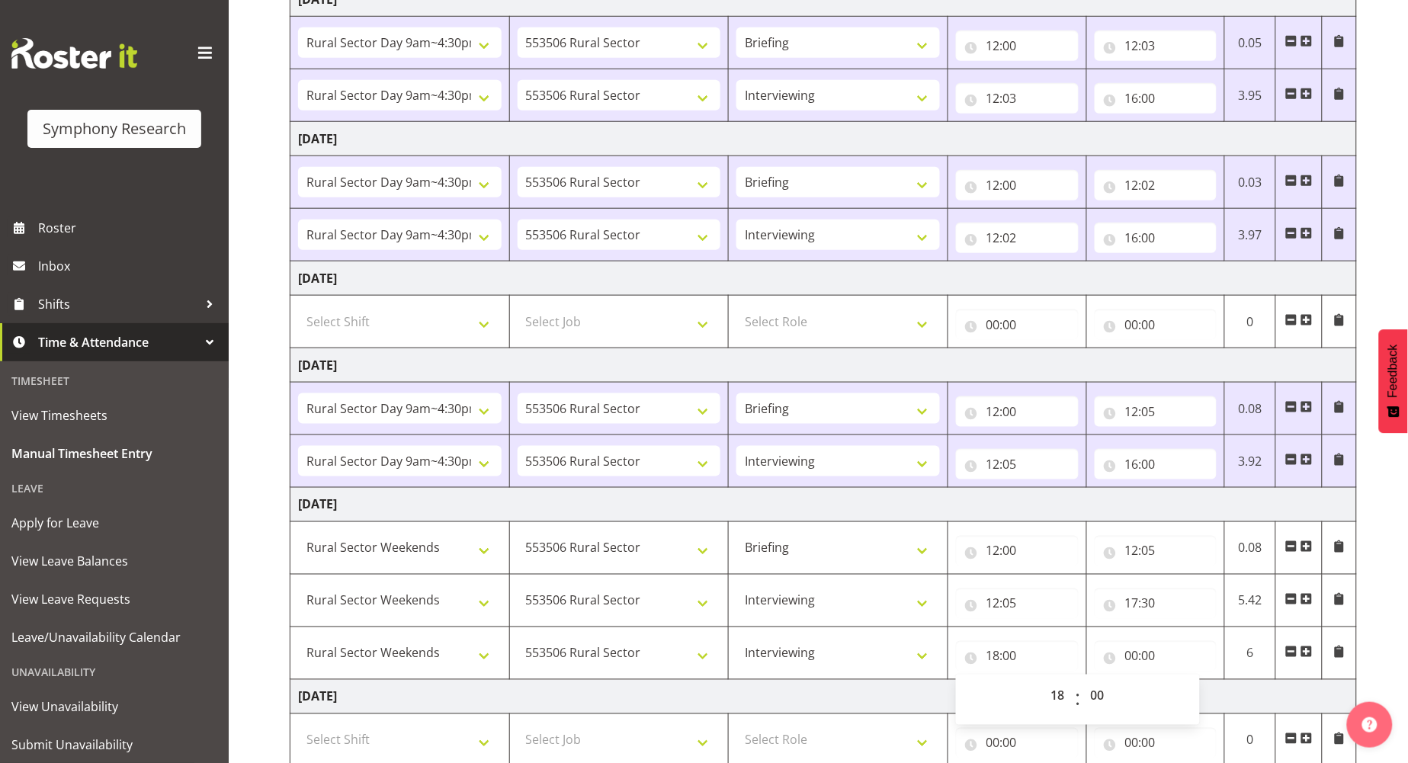
drag, startPoint x: 1199, startPoint y: 631, endPoint x: 1150, endPoint y: 656, distance: 54.6
click at [1198, 633] on td "00:00 00 01 02 03 04 05 06 07 08 09 10 11 12 13 14 15 16 17 18 19 20 21 22 23 :…" at bounding box center [1156, 654] width 139 height 53
click at [1130, 658] on input "00:00" at bounding box center [1156, 656] width 123 height 31
click at [1193, 696] on select "00 01 02 03 04 05 06 07 08 09 10 11 12 13 14 15 16 17 18 19 20 21 22 23" at bounding box center [1199, 696] width 34 height 31
select select "19"
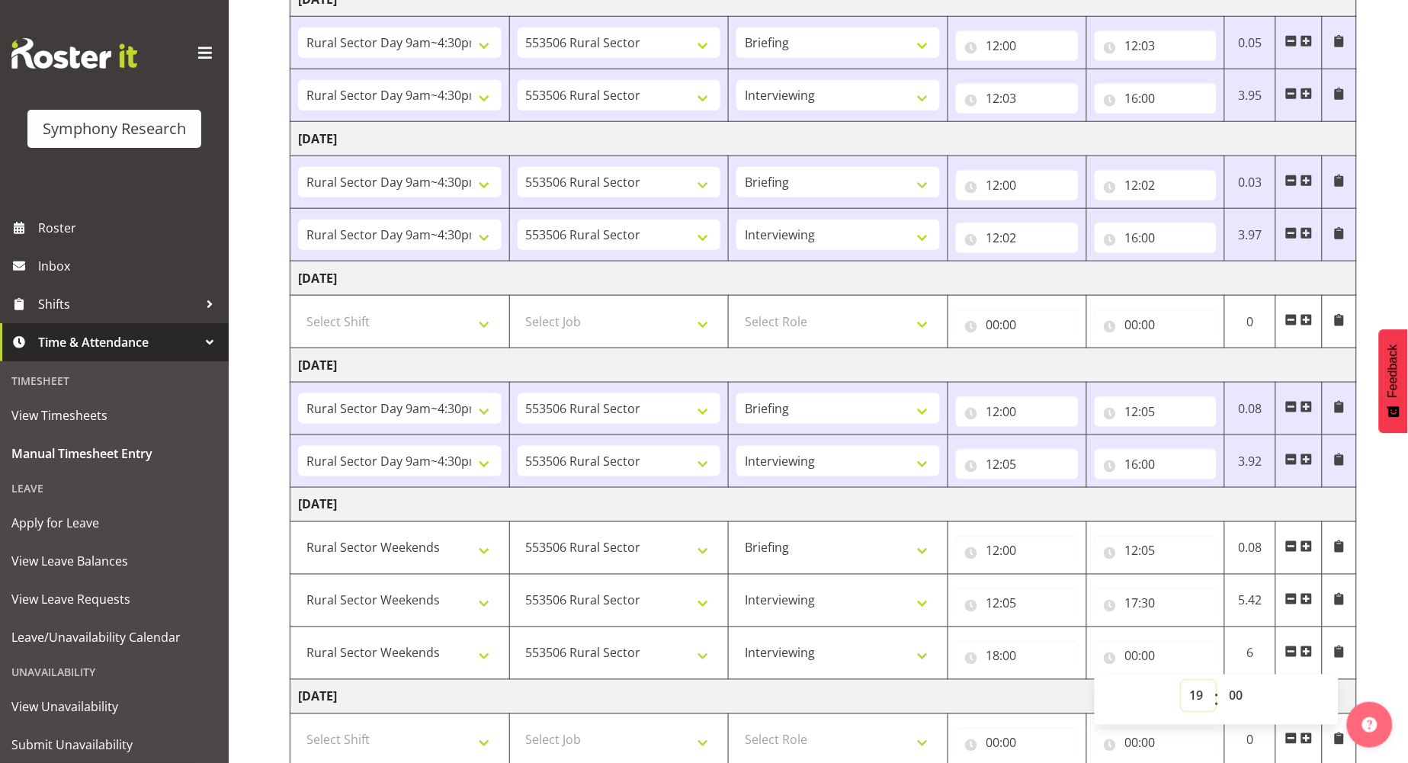
click at [1182, 682] on select "00 01 02 03 04 05 06 07 08 09 10 11 12 13 14 15 16 17 18 19 20 21 22 23" at bounding box center [1199, 696] width 34 height 31
type input "19:00"
drag, startPoint x: 1394, startPoint y: 608, endPoint x: 1398, endPoint y: 624, distance: 15.9
click at [1389, 610] on div "[DATE] - [DATE] Shift Job Role Start Time End Time Total [DATE] !!Weekend Resid…" at bounding box center [849, 289] width 1119 height 1126
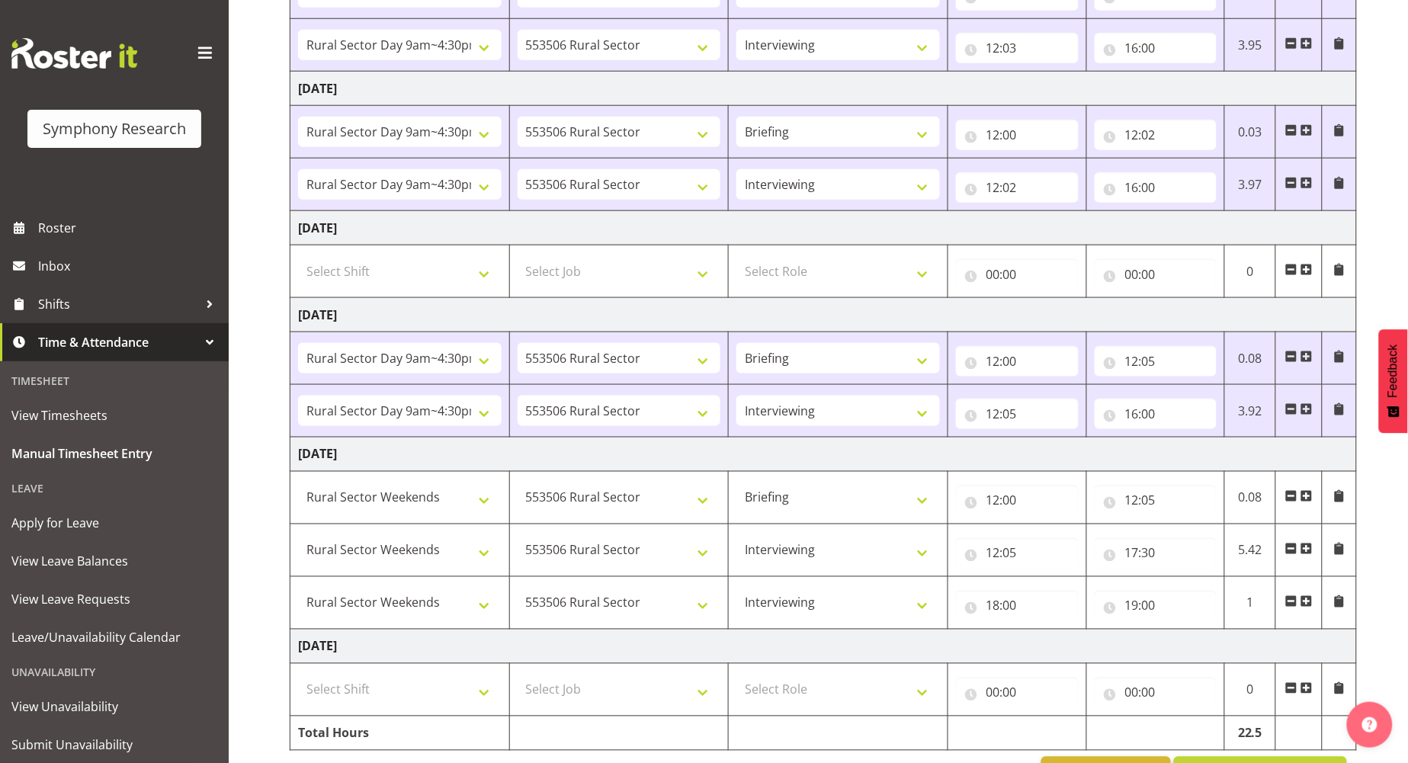
scroll to position [504, 0]
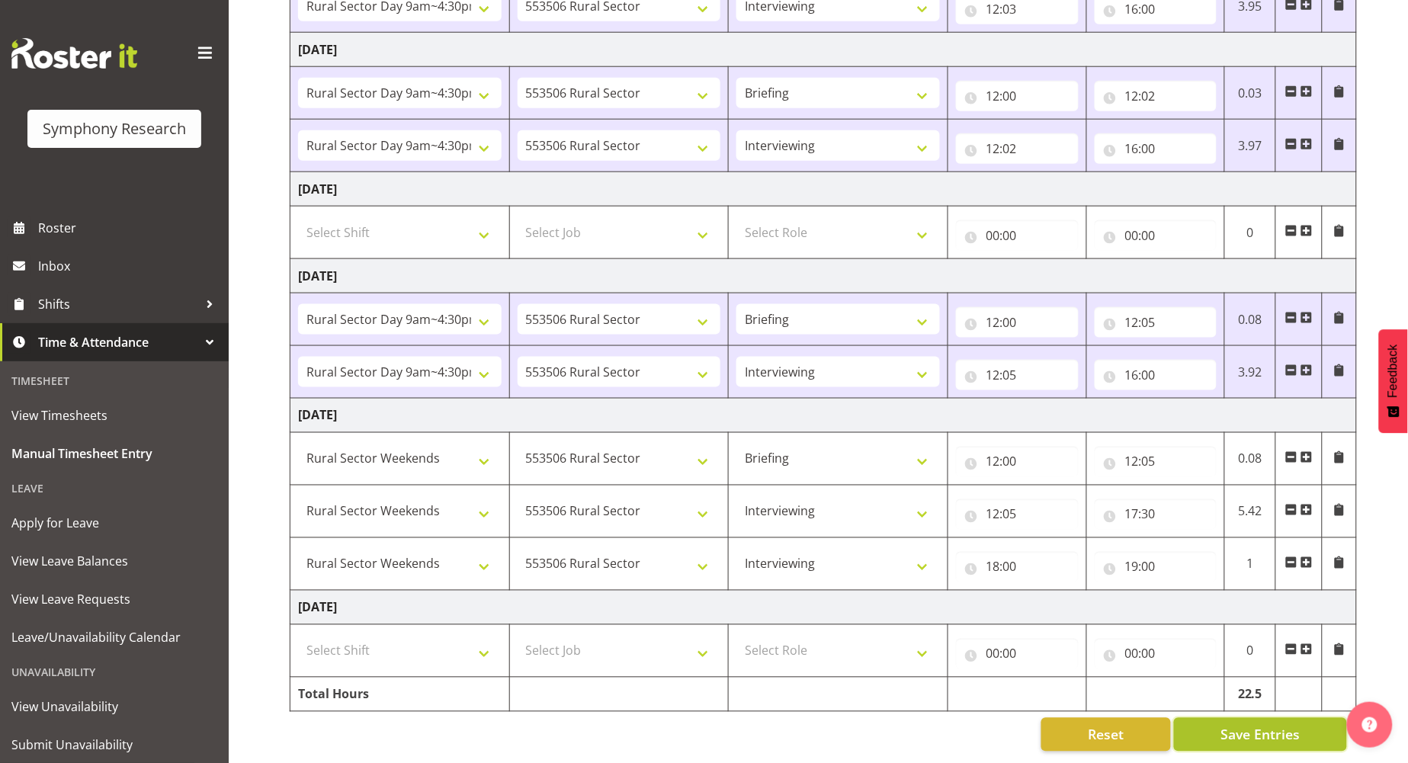
click at [1262, 725] on span "Save Entries" at bounding box center [1260, 735] width 79 height 20
